Goal: Check status: Check status

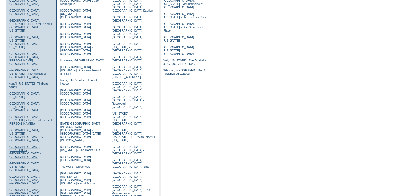
scroll to position [138, 0]
click at [21, 174] on link "[GEOGRAPHIC_DATA], [GEOGRAPHIC_DATA] - [GEOGRAPHIC_DATA]" at bounding box center [25, 179] width 32 height 10
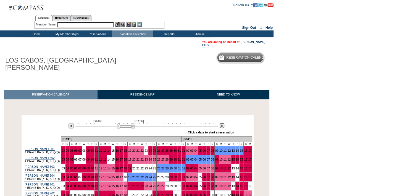
click at [222, 123] on img at bounding box center [221, 125] width 5 height 5
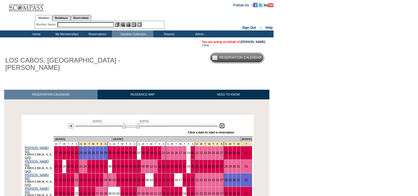
click at [223, 123] on img at bounding box center [221, 125] width 5 height 5
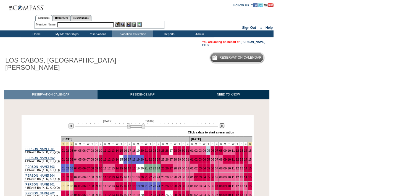
click at [223, 123] on img at bounding box center [221, 125] width 5 height 5
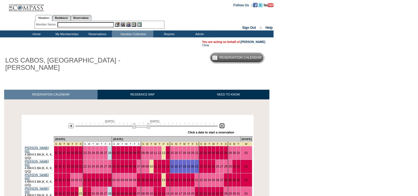
click at [223, 123] on img at bounding box center [221, 125] width 5 height 5
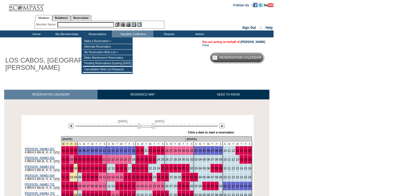
click at [78, 25] on input "text" at bounding box center [85, 24] width 56 height 5
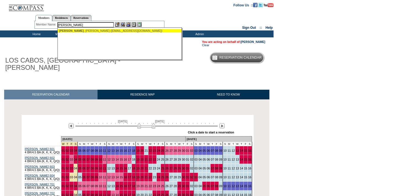
click at [80, 29] on div "Vilardo , Tom (mtv_djv@yahoo.com)" at bounding box center [120, 30] width 122 height 3
type input "Vilardo, Tom (mtv_djv@yahoo.com)"
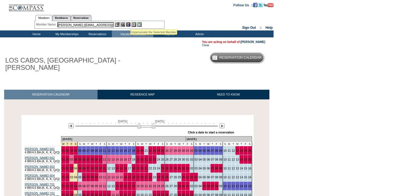
click at [129, 24] on img at bounding box center [128, 24] width 5 height 5
click at [123, 24] on img at bounding box center [123, 24] width 5 height 5
